Goal: Check status

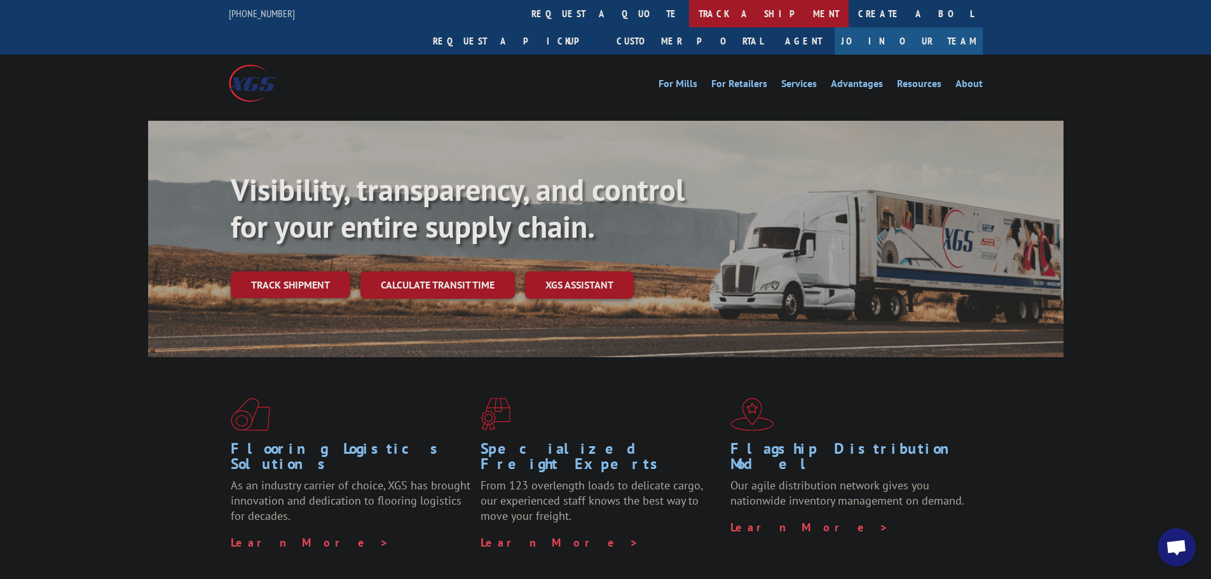
click at [689, 14] on link "track a shipment" at bounding box center [769, 13] width 160 height 27
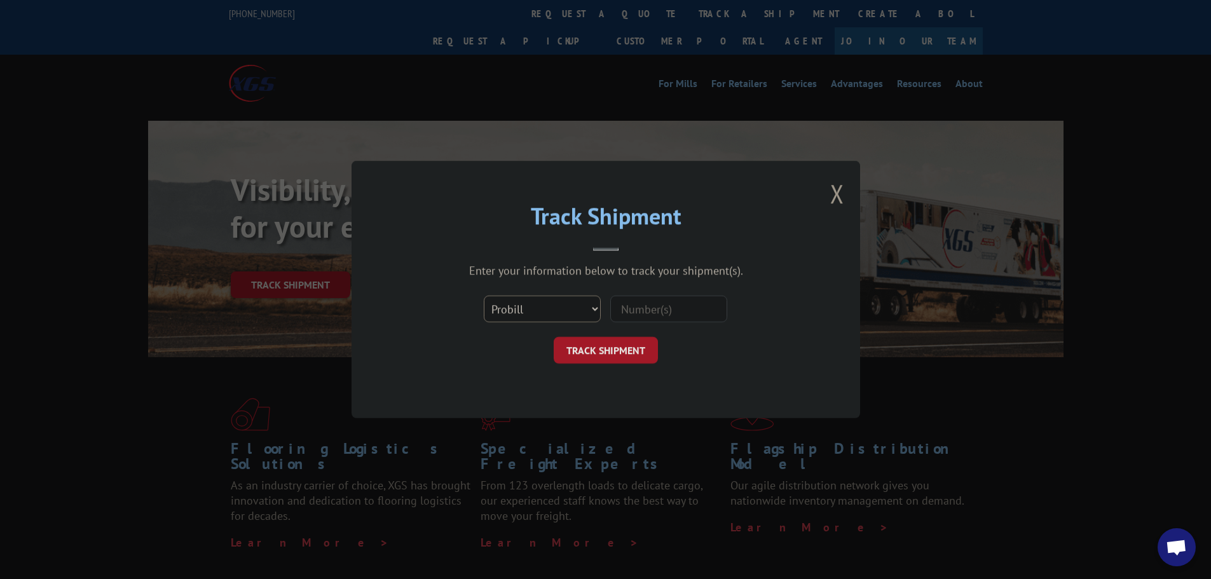
click at [550, 301] on select "Select category... Probill BOL PO" at bounding box center [542, 309] width 117 height 27
select select "bol"
click at [484, 296] on select "Select category... Probill BOL PO" at bounding box center [542, 309] width 117 height 27
click at [660, 310] on input at bounding box center [668, 309] width 117 height 27
paste input "MSCI11702959"
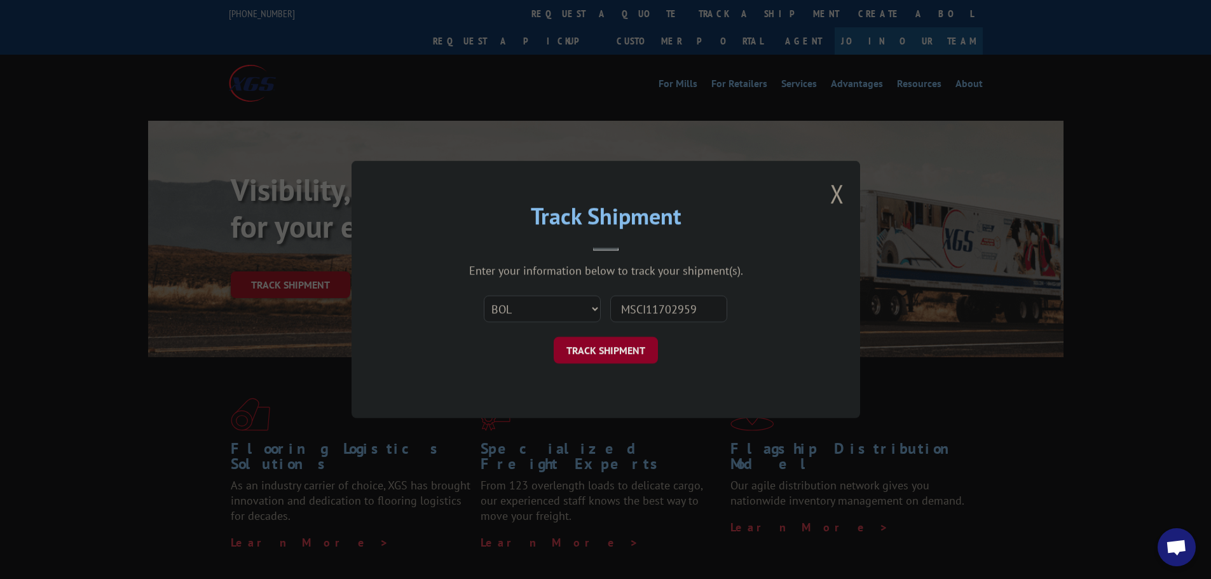
type input "MSCI11702959"
click at [626, 362] on button "TRACK SHIPMENT" at bounding box center [606, 350] width 104 height 27
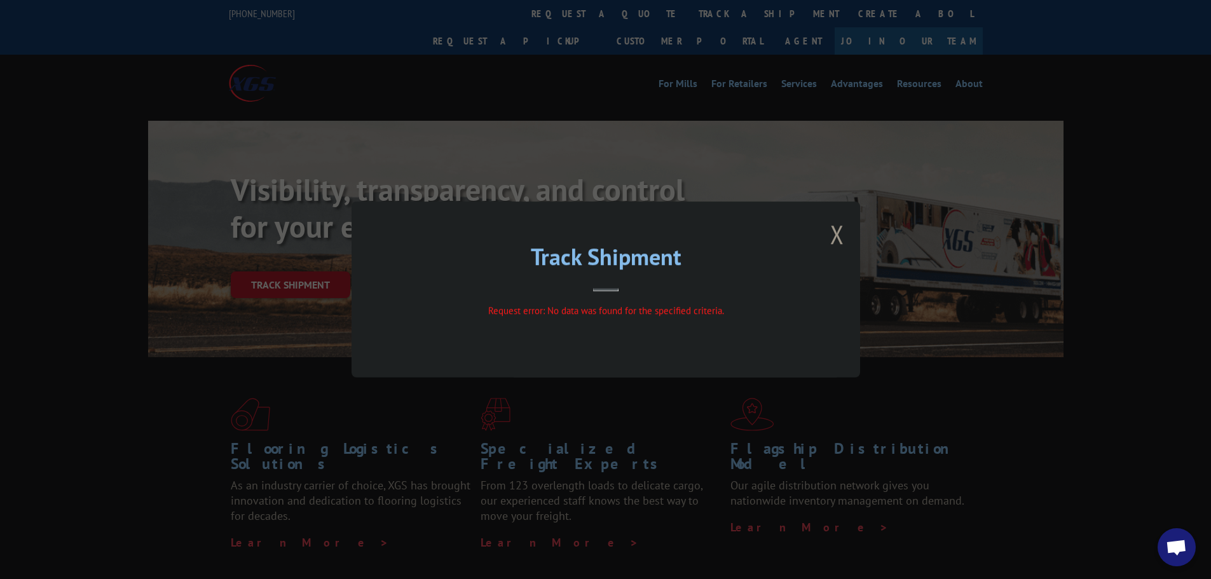
click at [606, 448] on div "Track Shipment Request error: No data was found for the specified criteria." at bounding box center [605, 289] width 1211 height 579
click at [841, 234] on button "Close modal" at bounding box center [837, 234] width 14 height 34
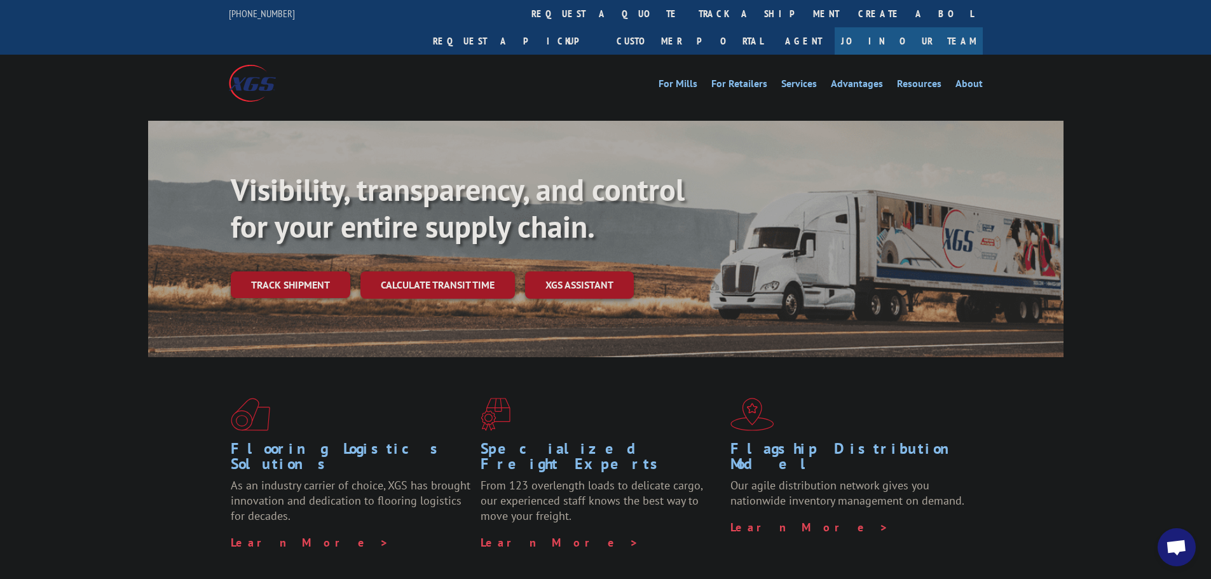
click at [1169, 545] on span "Open chat" at bounding box center [1176, 549] width 21 height 18
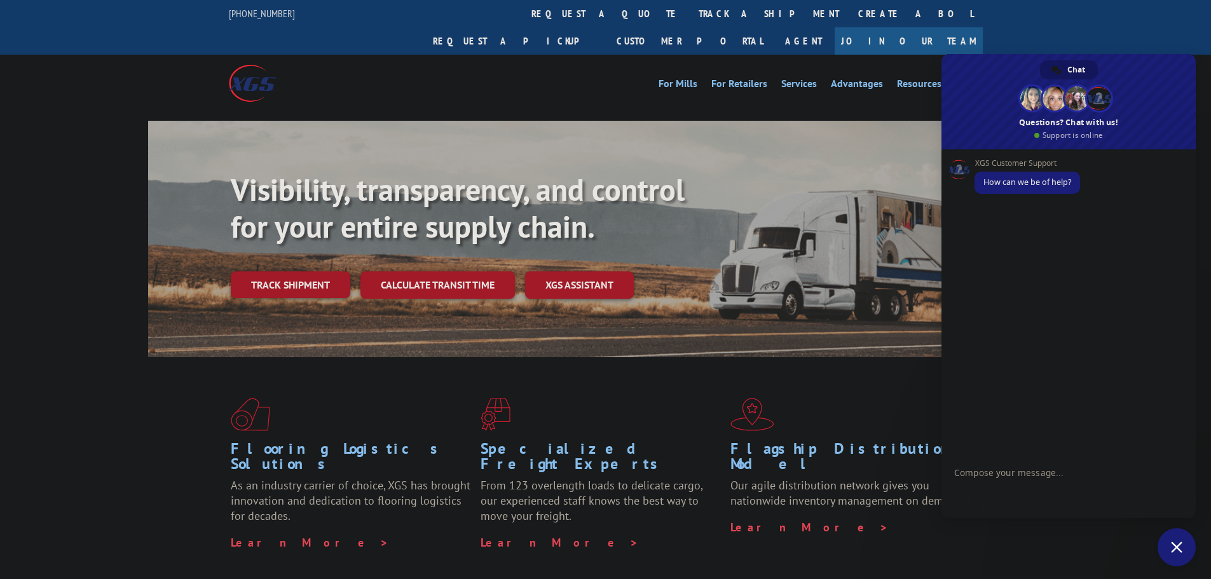
click at [1023, 471] on textarea "Compose your message..." at bounding box center [1054, 478] width 201 height 23
type textarea "Can you let me know if MSCI11702959 picked up please"
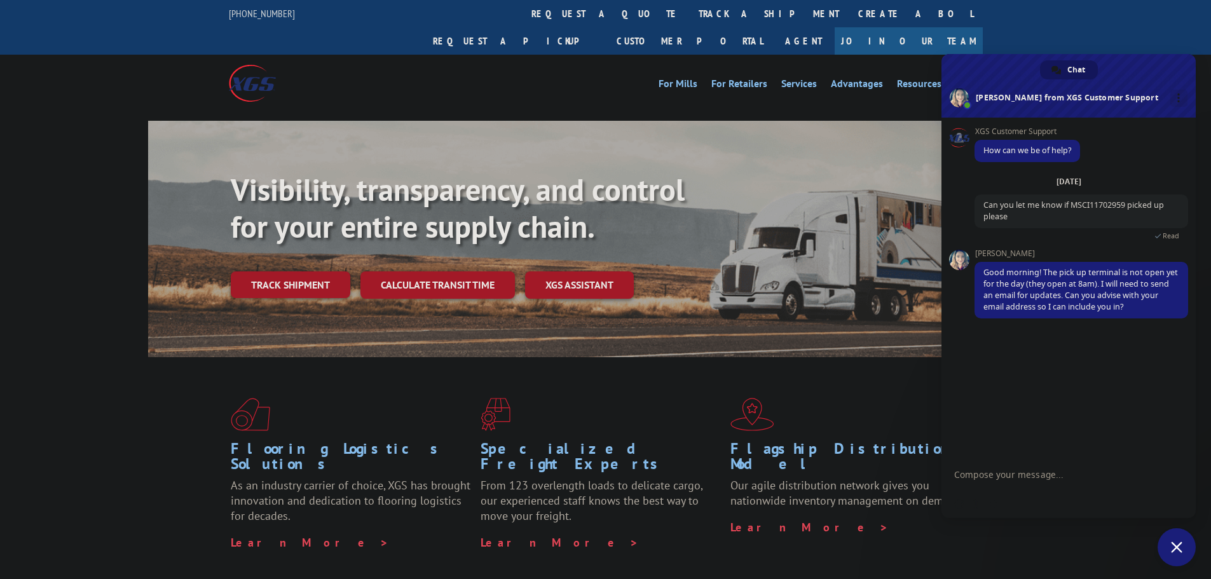
click at [993, 478] on textarea "Compose your message..." at bounding box center [1054, 474] width 201 height 11
type textarea "[EMAIL_ADDRESS][DOMAIN_NAME]"
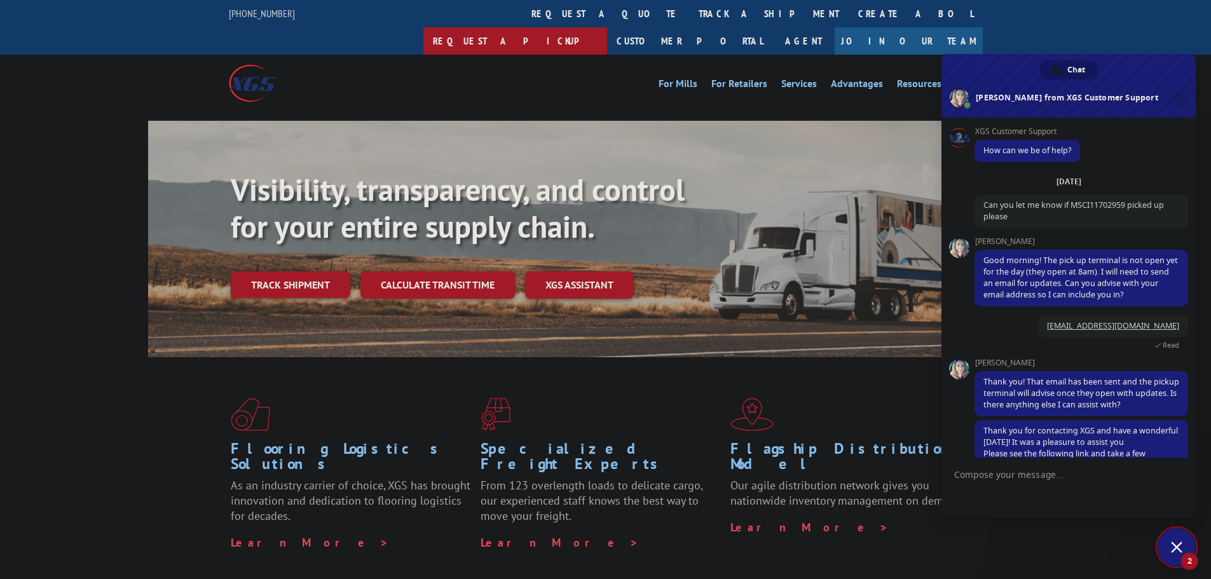
scroll to position [45, 0]
